Goal: Use online tool/utility: Utilize a website feature to perform a specific function

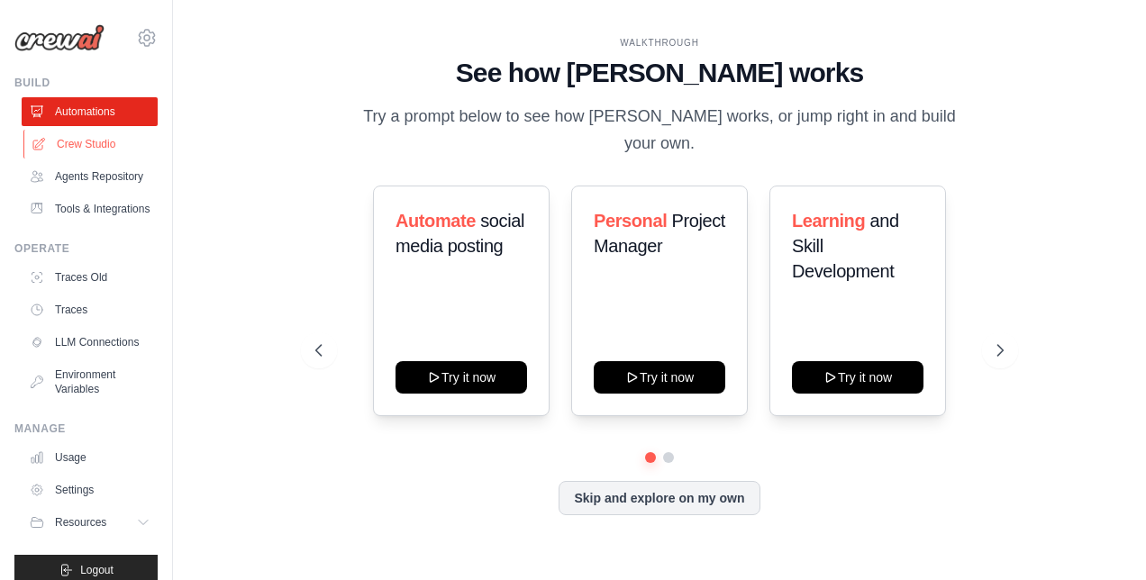
click at [61, 142] on link "Crew Studio" at bounding box center [91, 144] width 136 height 29
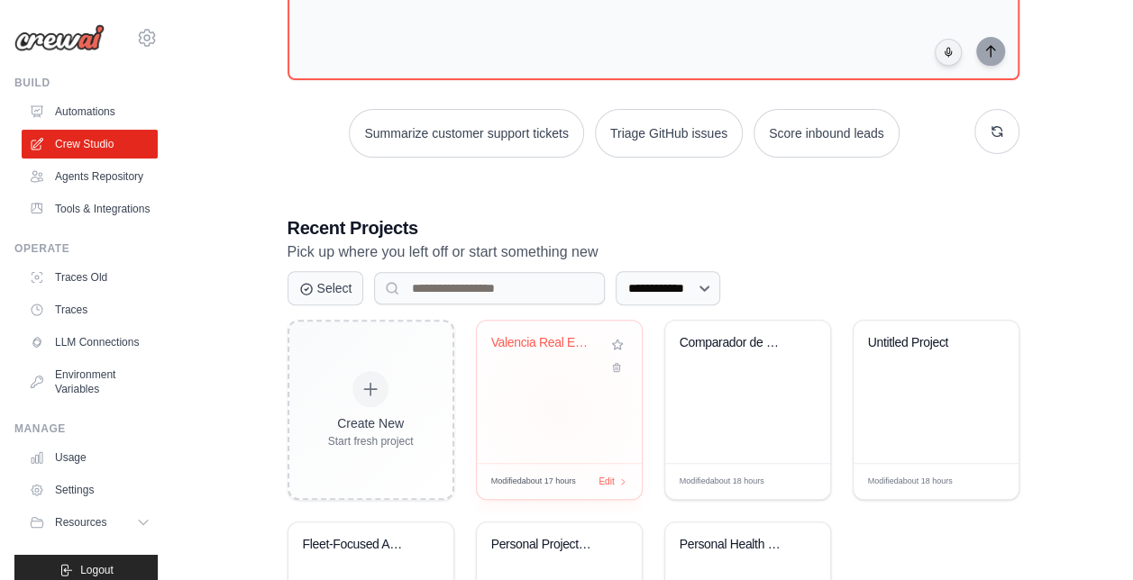
scroll to position [180, 0]
click at [542, 368] on div "Valencia Real Estate Investment Net..." at bounding box center [559, 354] width 136 height 41
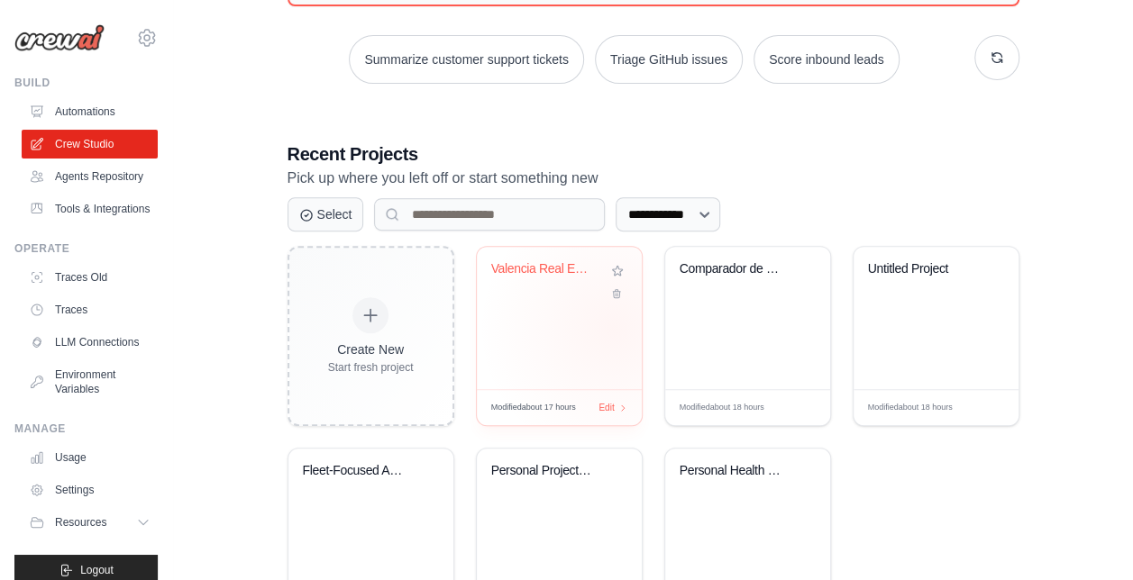
scroll to position [270, 0]
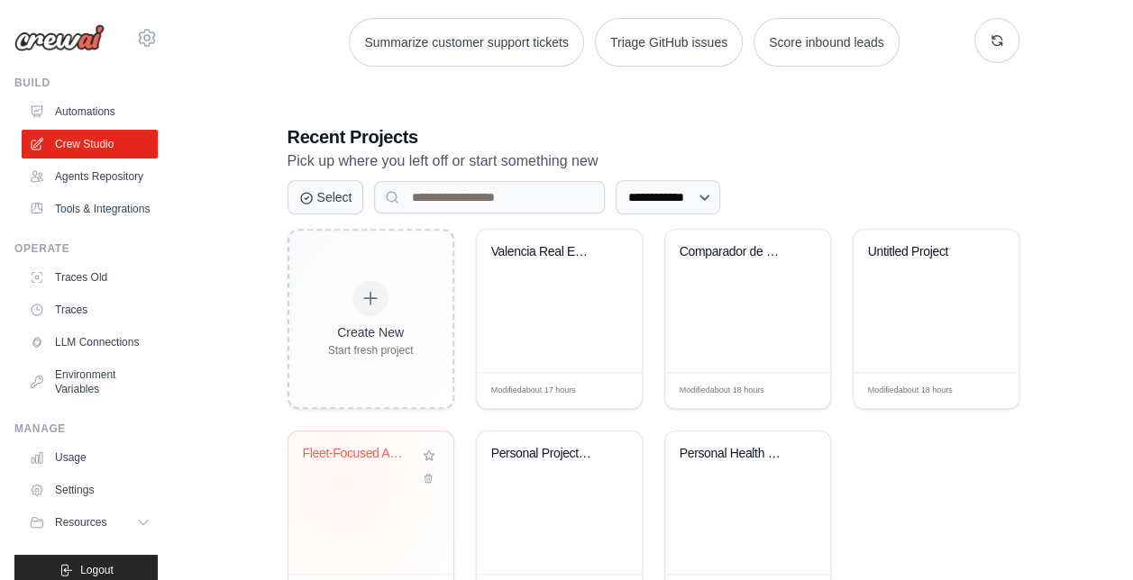
click at [342, 481] on div "Fleet-Focused Automotive Newsletter..." at bounding box center [371, 466] width 136 height 41
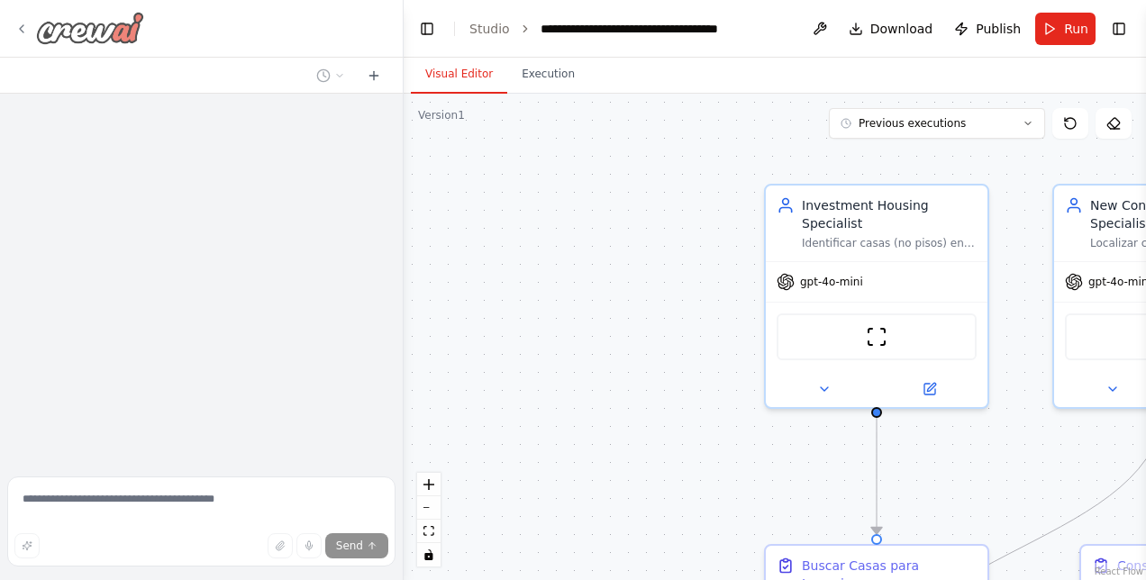
click at [16, 20] on div at bounding box center [79, 28] width 130 height 32
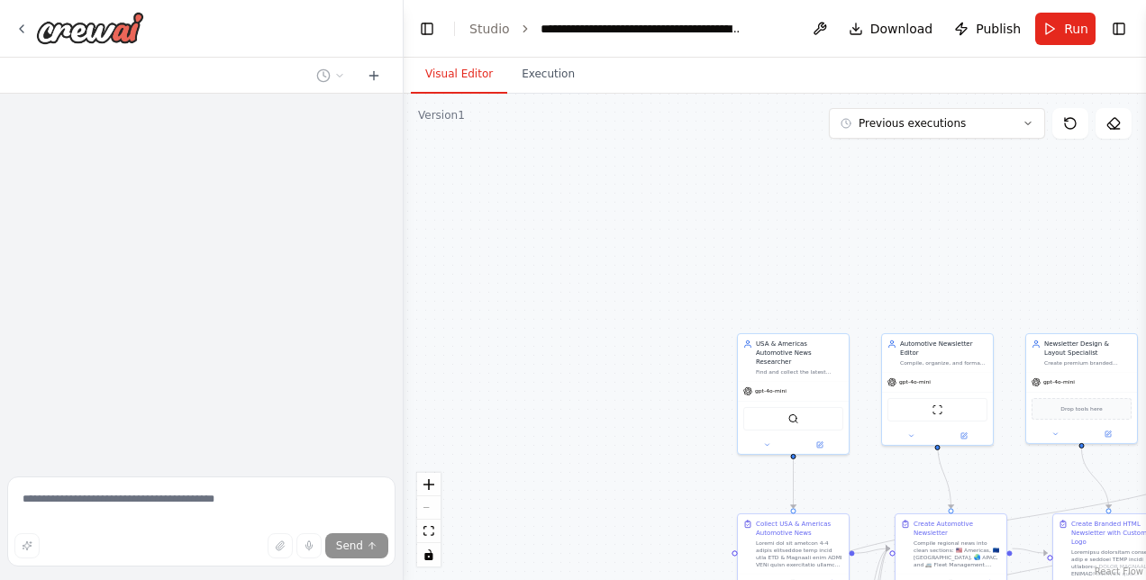
click at [548, 322] on div ".deletable-edge-delete-btn { width: 20px; height: 20px; border: 0px solid #ffff…" at bounding box center [775, 337] width 742 height 487
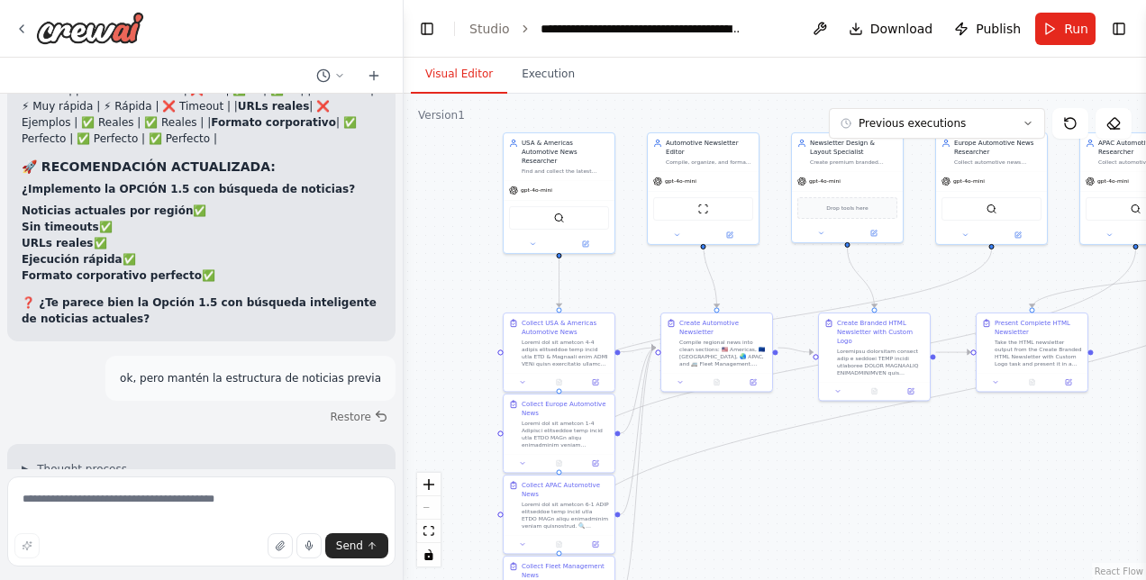
scroll to position [37465, 0]
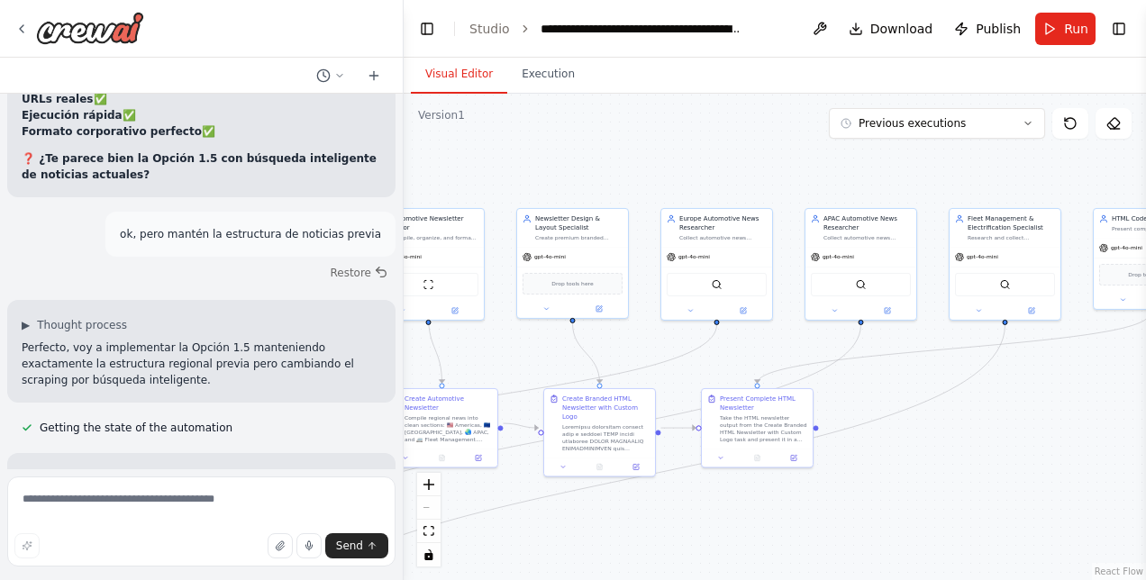
drag, startPoint x: 851, startPoint y: 449, endPoint x: 576, endPoint y: 524, distance: 285.1
click at [576, 524] on div ".deletable-edge-delete-btn { width: 20px; height: 20px; border: 0px solid #ffff…" at bounding box center [775, 337] width 742 height 487
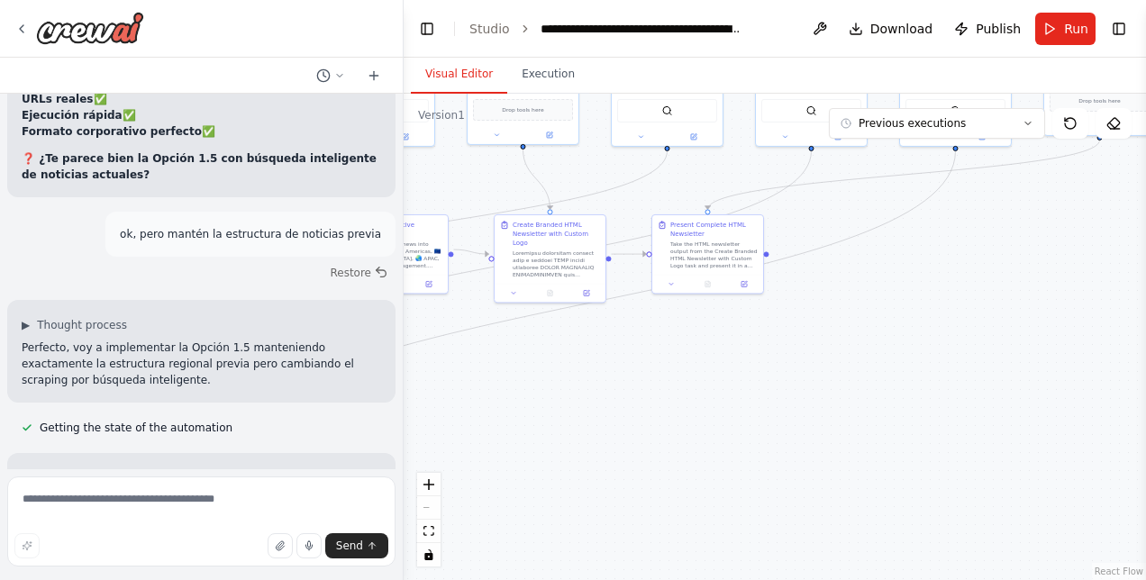
drag, startPoint x: 946, startPoint y: 507, endPoint x: 897, endPoint y: 333, distance: 180.8
click at [897, 333] on div ".deletable-edge-delete-btn { width: 20px; height: 20px; border: 0px solid #ffff…" at bounding box center [775, 337] width 742 height 487
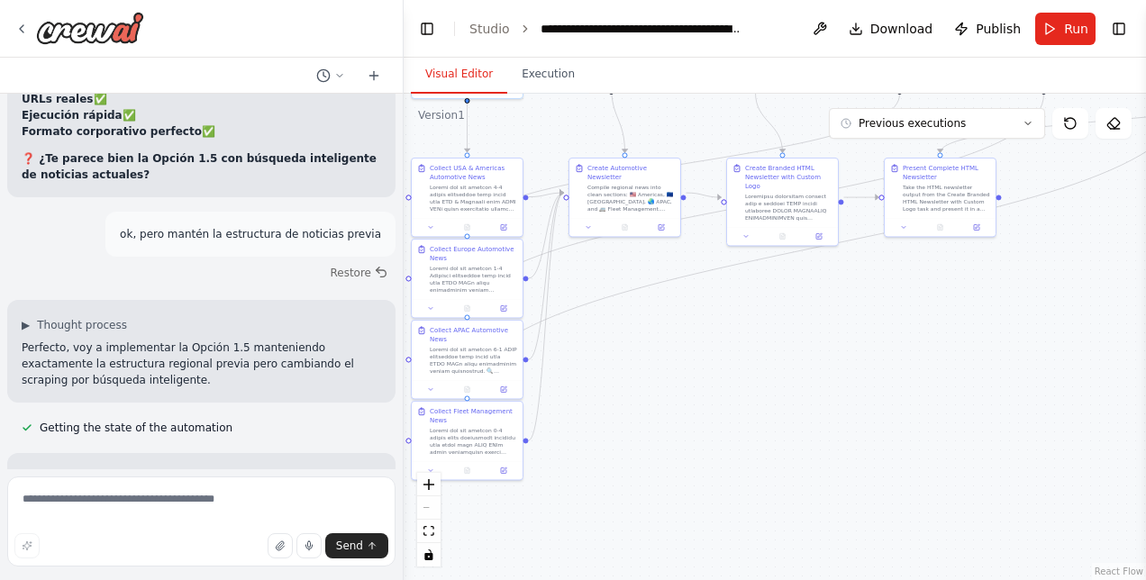
drag, startPoint x: 714, startPoint y: 417, endPoint x: 947, endPoint y: 360, distance: 240.4
click at [947, 360] on div ".deletable-edge-delete-btn { width: 20px; height: 20px; border: 0px solid #ffff…" at bounding box center [775, 337] width 742 height 487
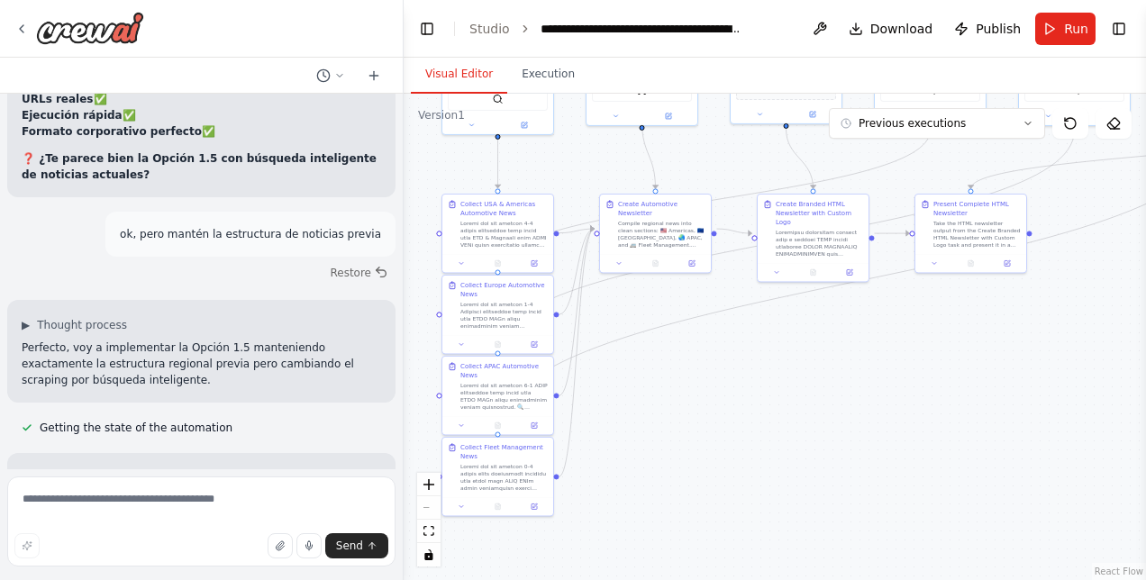
drag, startPoint x: 658, startPoint y: 375, endPoint x: 656, endPoint y: 403, distance: 28.0
click at [656, 403] on div ".deletable-edge-delete-btn { width: 20px; height: 20px; border: 0px solid #ffff…" at bounding box center [775, 337] width 742 height 487
